Goal: Task Accomplishment & Management: Use online tool/utility

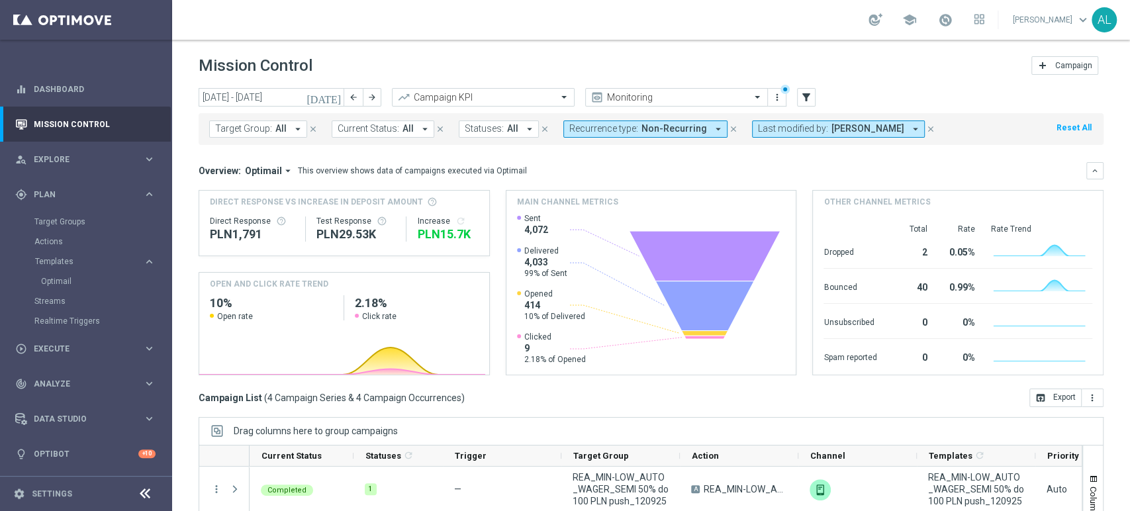
scroll to position [15, 0]
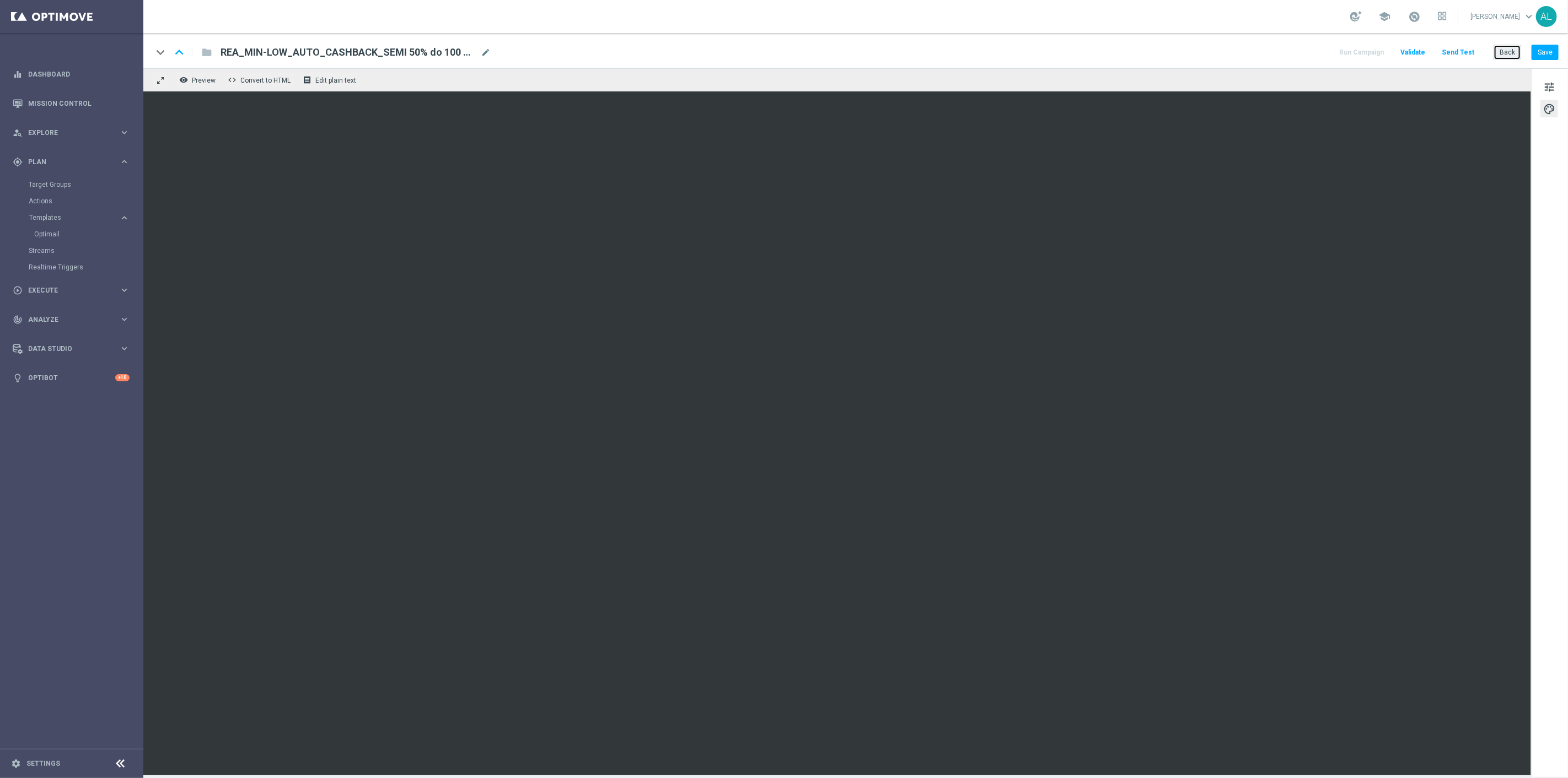
click at [1506, 56] on button "Back" at bounding box center [1507, 52] width 27 height 16
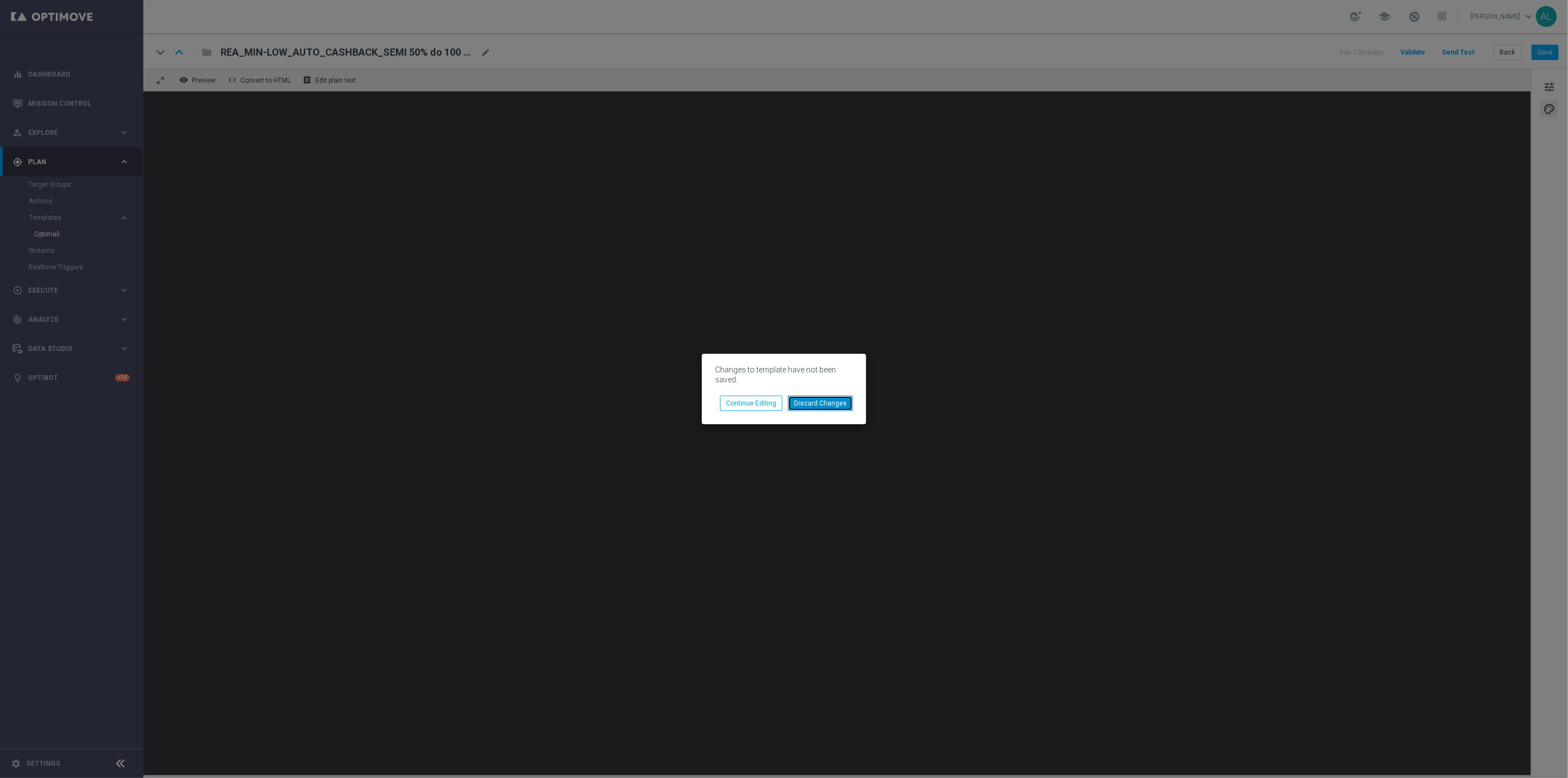
click at [801, 404] on button "Discard Changes" at bounding box center [821, 403] width 65 height 16
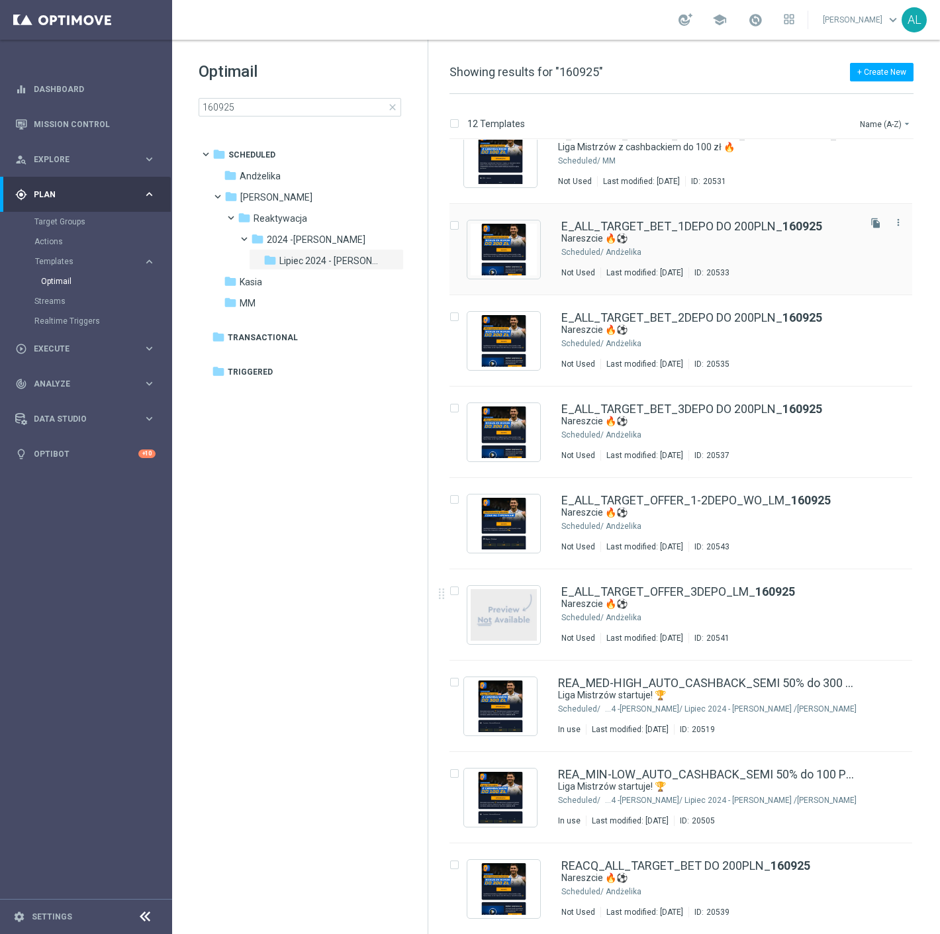
scroll to position [228, 0]
